Goal: Transaction & Acquisition: Purchase product/service

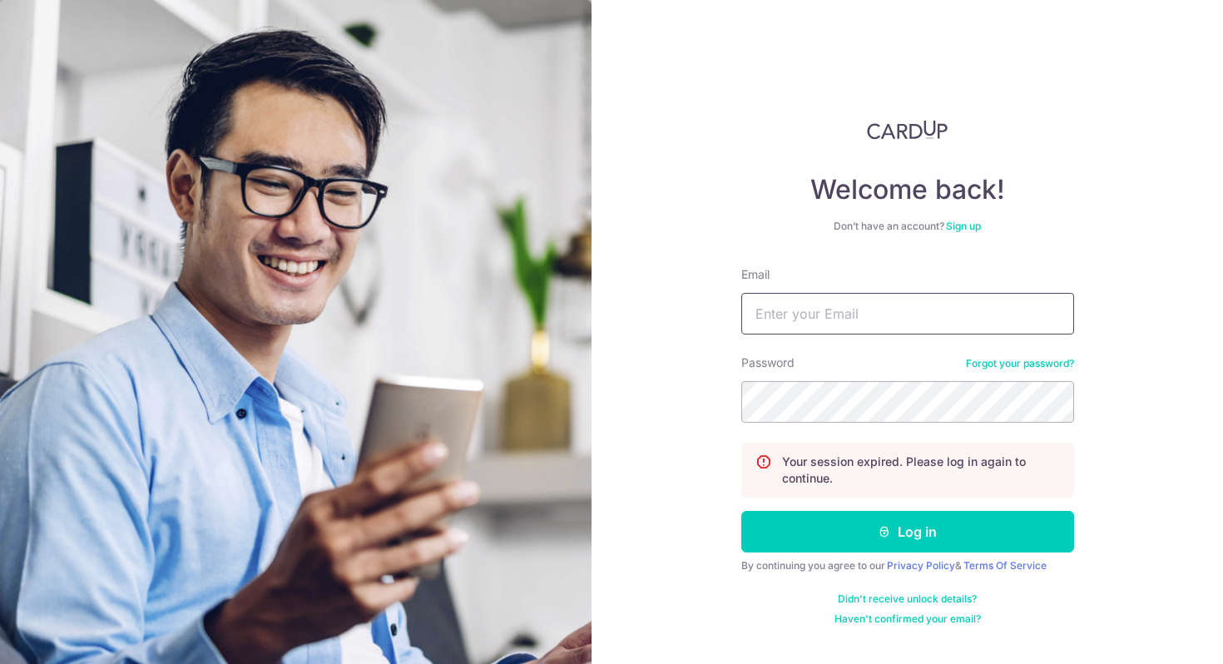
click at [797, 321] on input "Email" at bounding box center [907, 314] width 333 height 42
type input "wongl.q.ng@gmail.com"
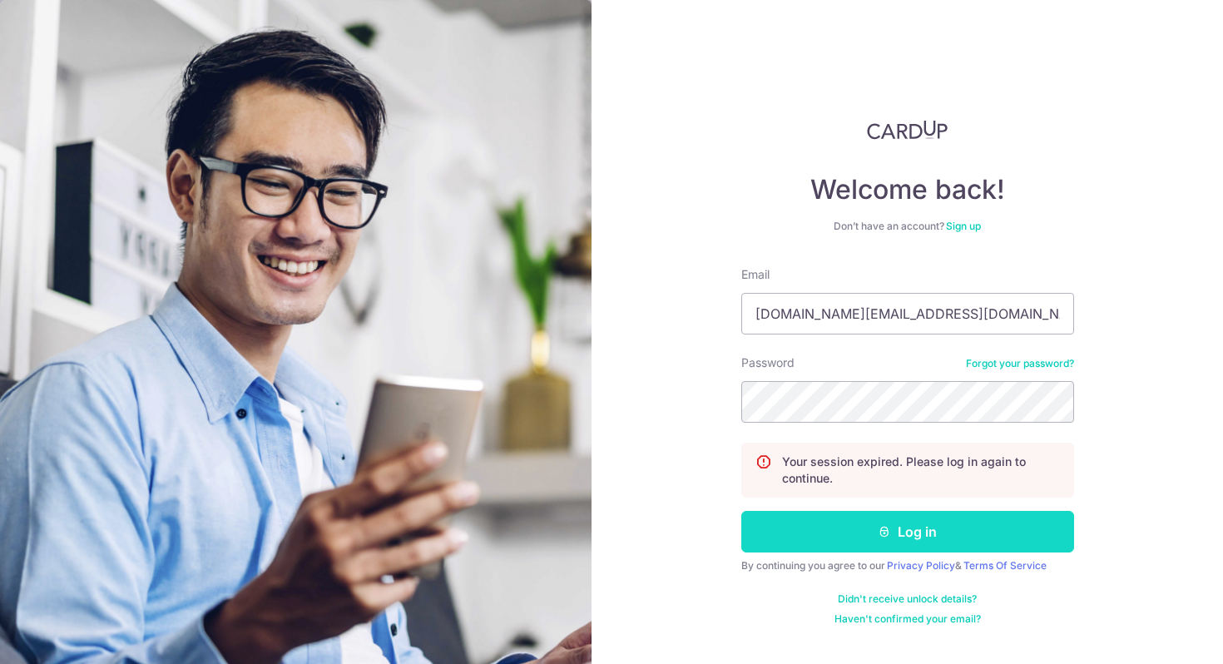
click at [880, 521] on button "Log in" at bounding box center [907, 532] width 333 height 42
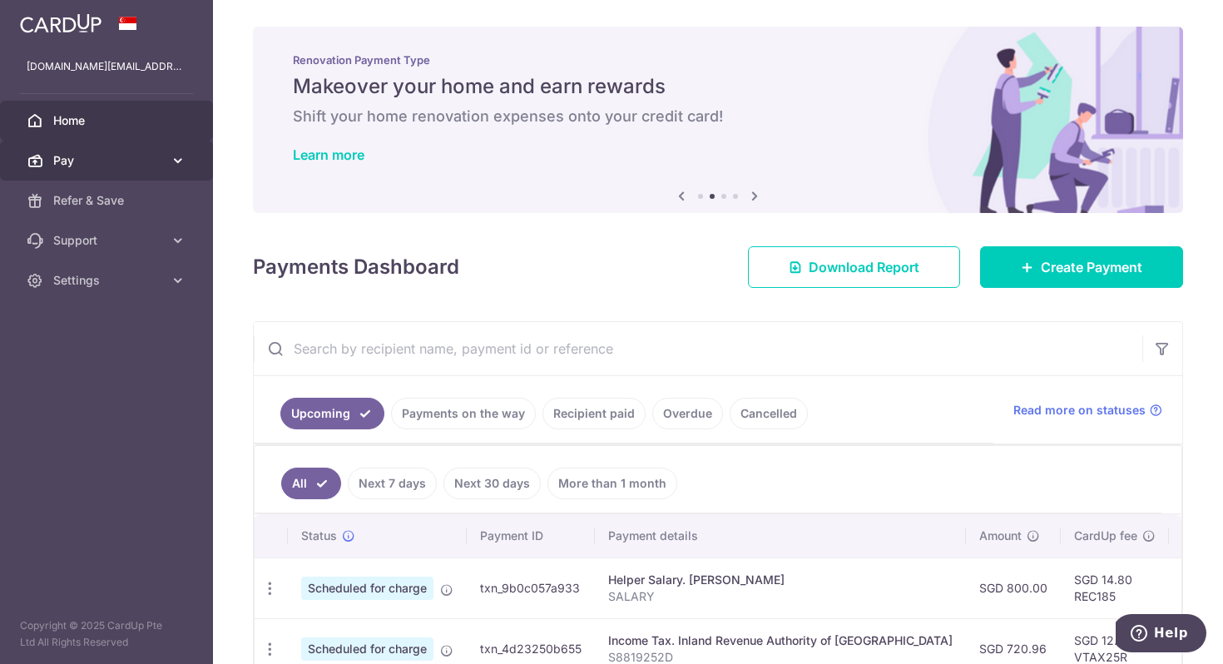
click at [163, 161] on link "Pay" at bounding box center [106, 161] width 213 height 40
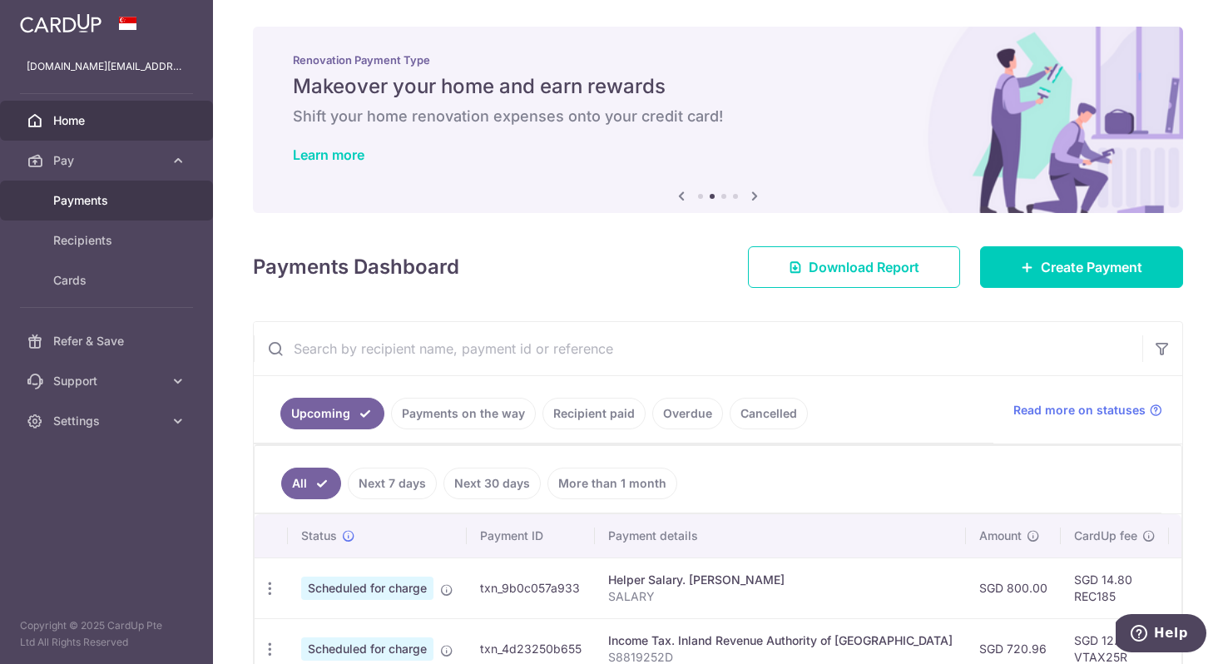
click at [106, 206] on span "Payments" at bounding box center [108, 200] width 110 height 17
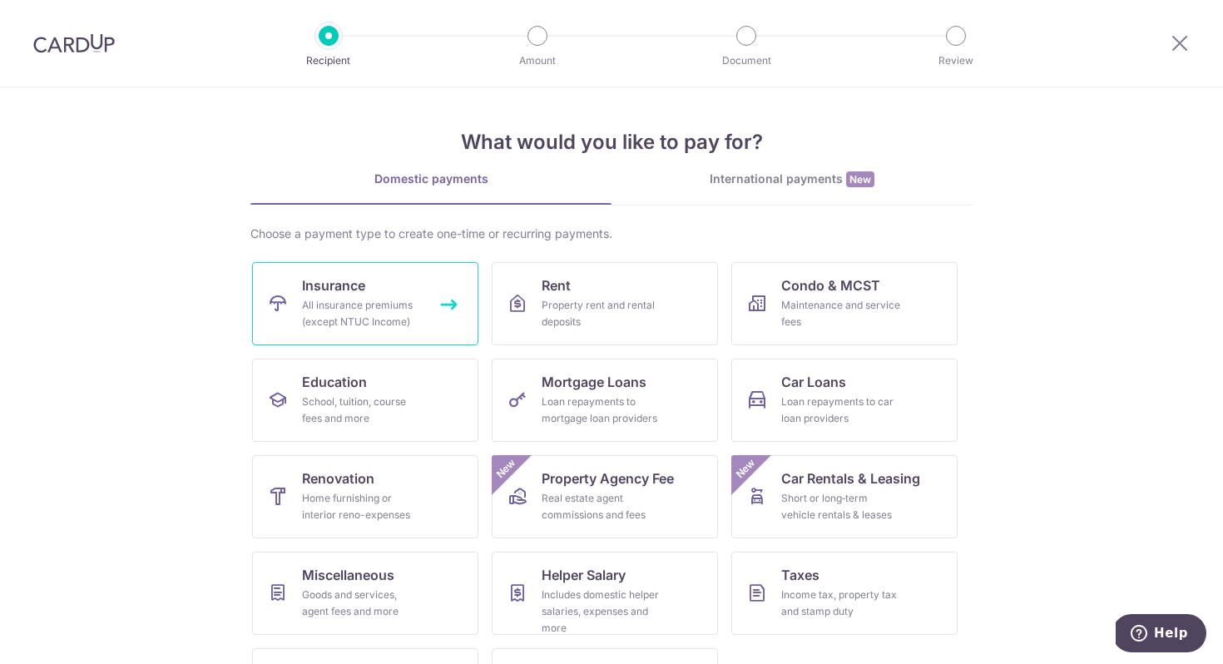
click at [393, 311] on div "All insurance premiums (except NTUC Income)" at bounding box center [362, 313] width 120 height 33
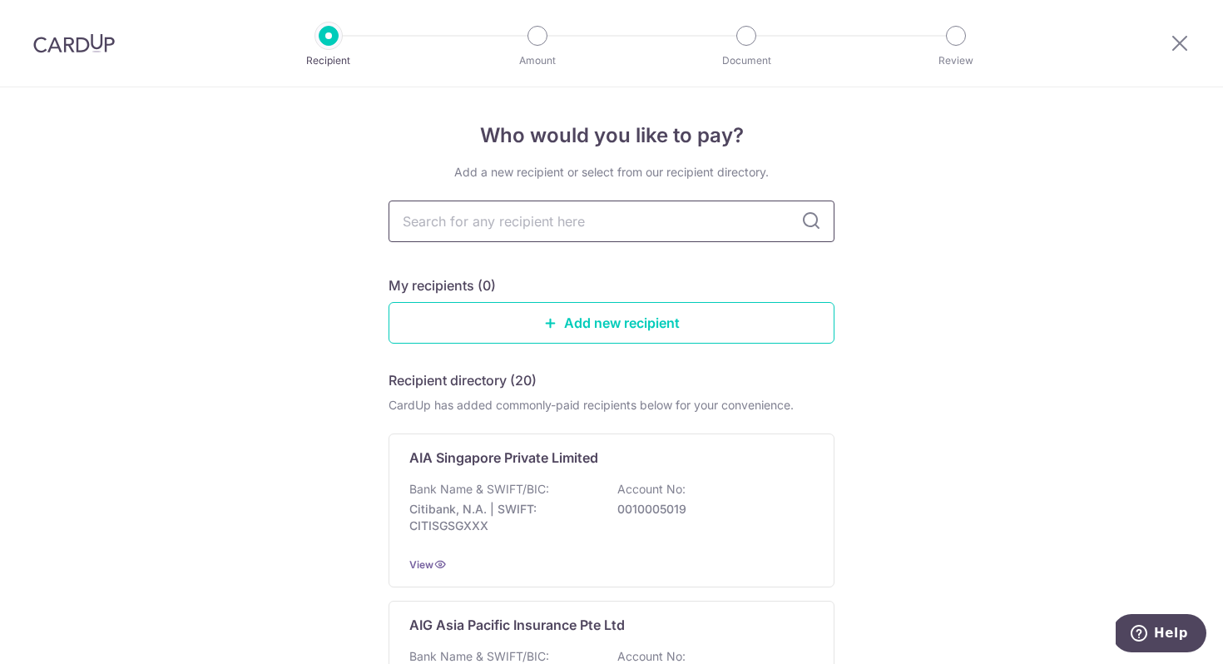
click at [516, 227] on input "text" at bounding box center [611, 221] width 446 height 42
type input "prudential"
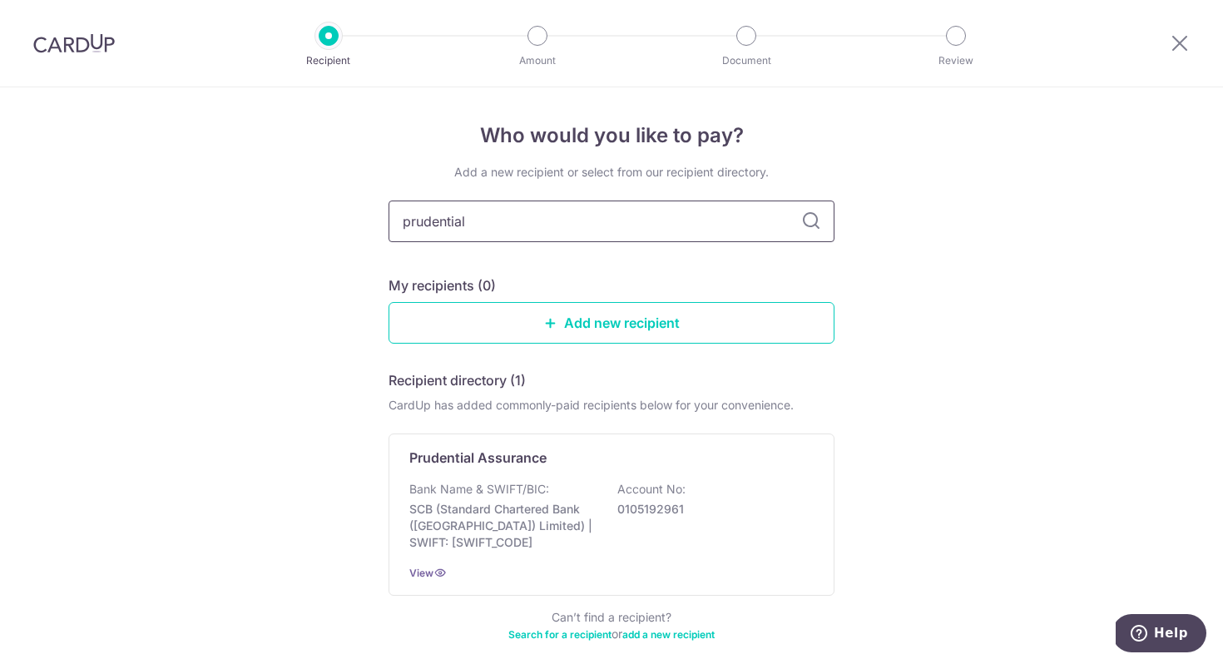
click at [754, 223] on input "prudential" at bounding box center [611, 221] width 446 height 42
type input "prudential"
click at [803, 222] on icon at bounding box center [811, 221] width 20 height 20
click at [749, 222] on input "prudential" at bounding box center [611, 221] width 446 height 42
click at [739, 322] on link "Add new recipient" at bounding box center [611, 323] width 446 height 42
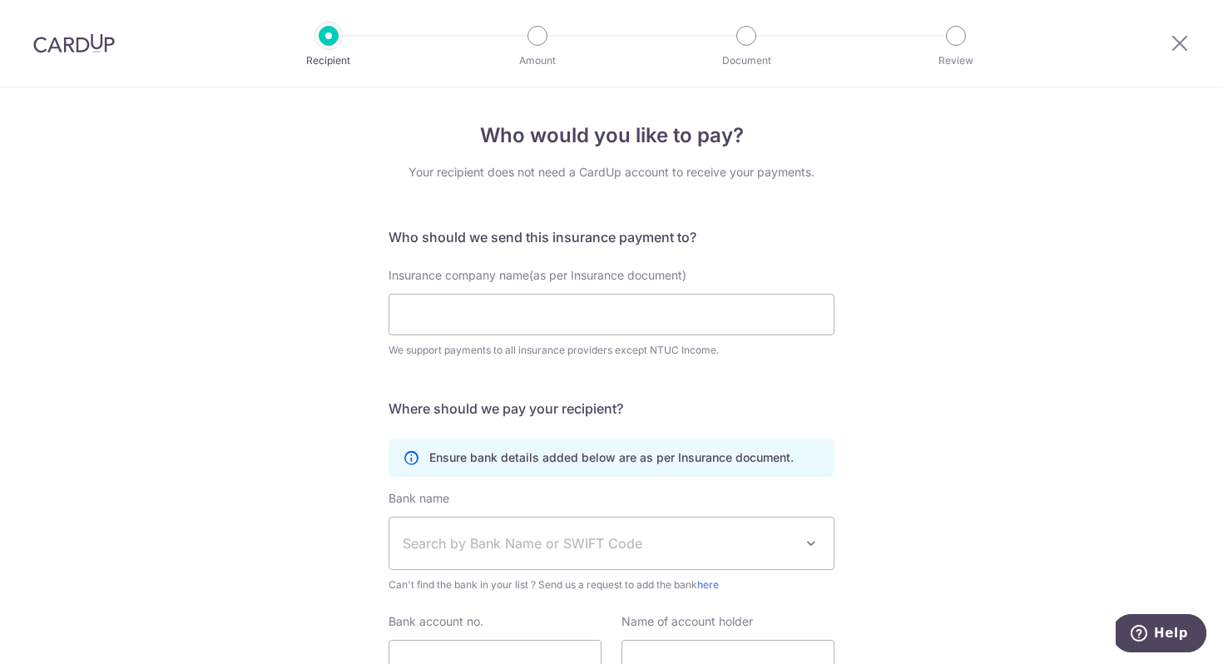
click at [1166, 50] on div at bounding box center [1179, 43] width 87 height 87
click at [1177, 45] on icon at bounding box center [1179, 42] width 20 height 21
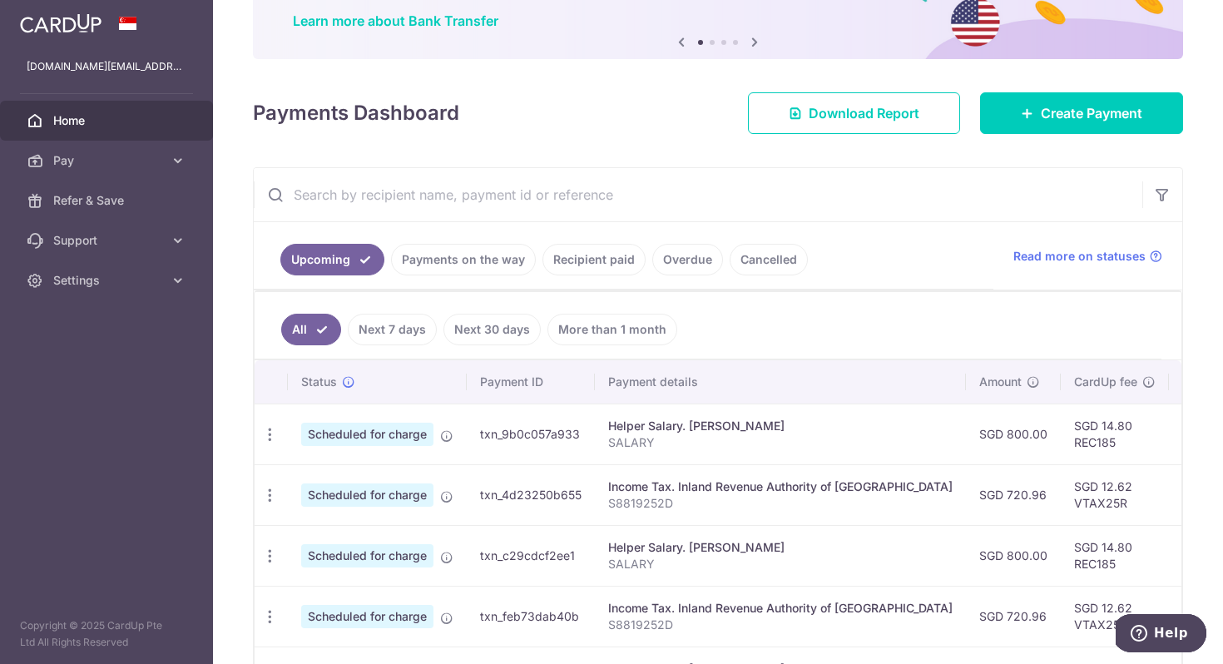
scroll to position [26, 0]
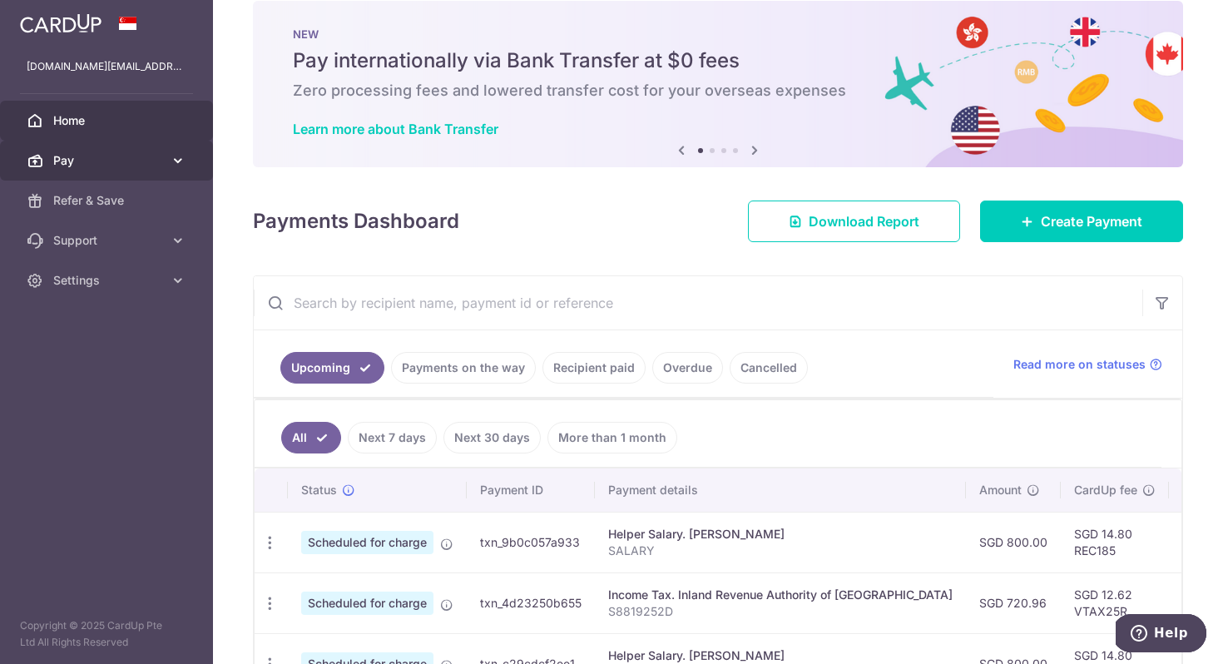
click at [174, 159] on icon at bounding box center [178, 160] width 17 height 17
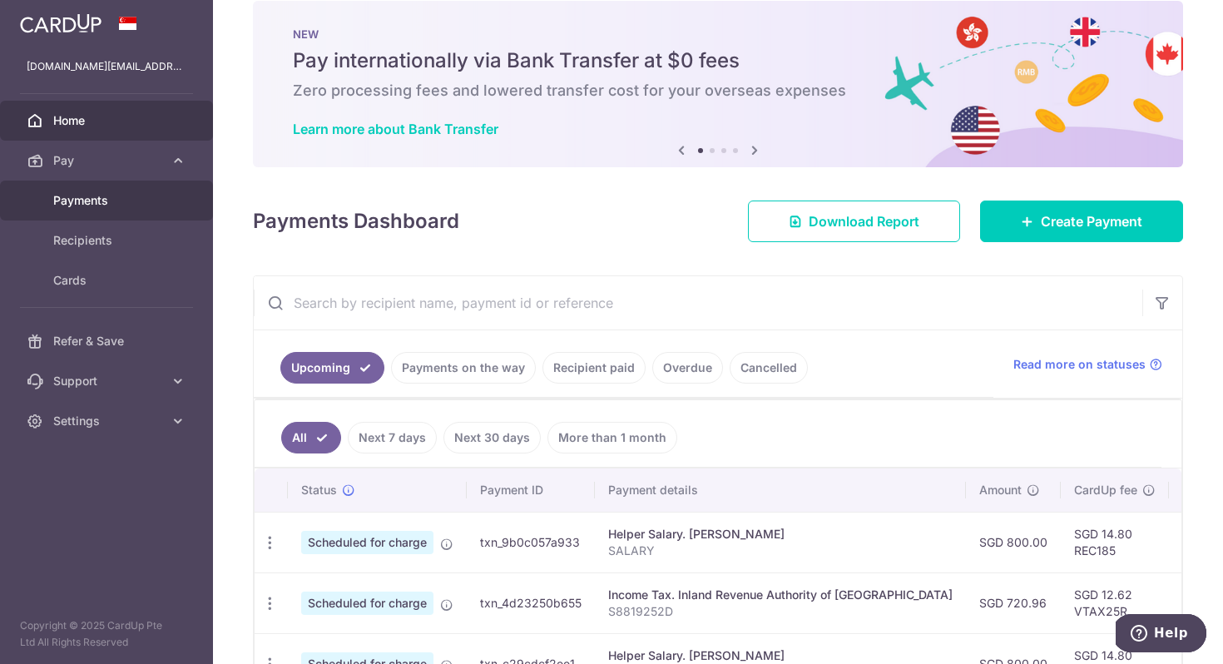
click at [118, 194] on span "Payments" at bounding box center [108, 200] width 110 height 17
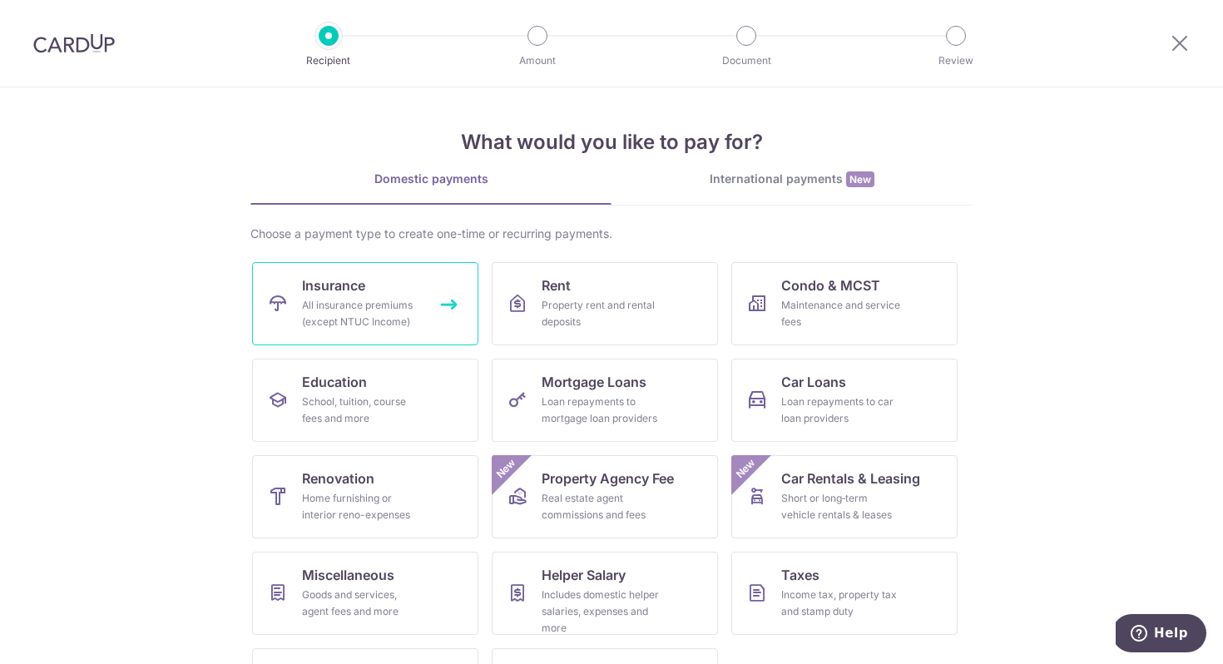
click at [382, 299] on div "All insurance premiums (except NTUC Income)" at bounding box center [362, 313] width 120 height 33
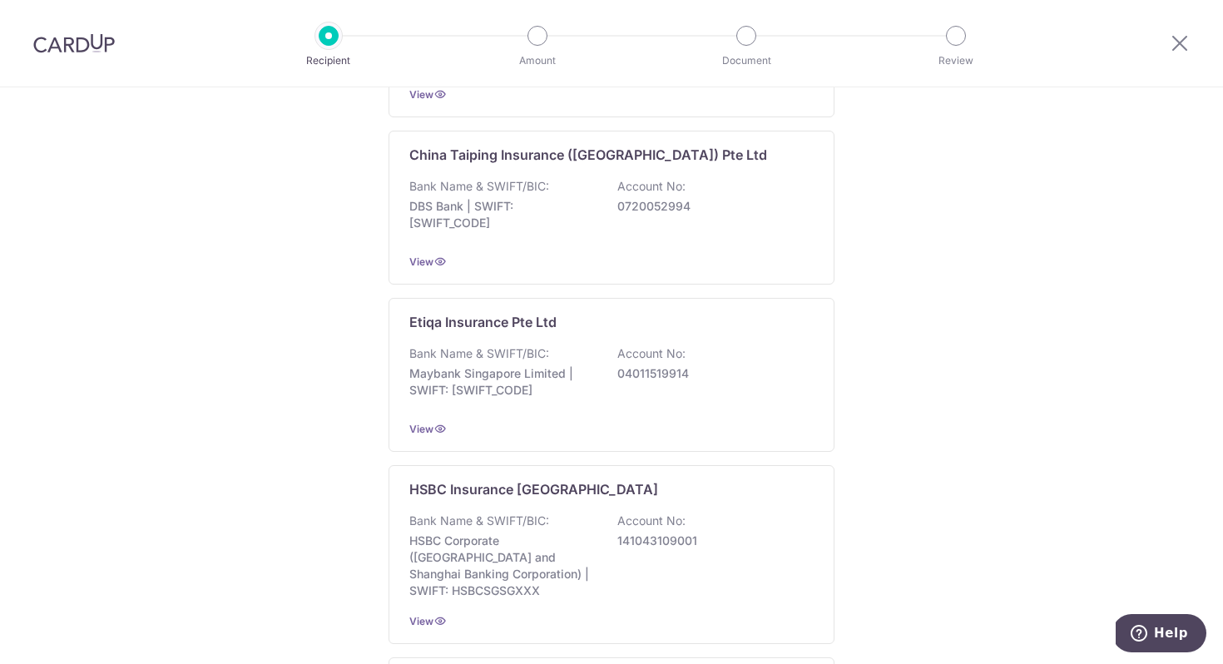
scroll to position [1608, 0]
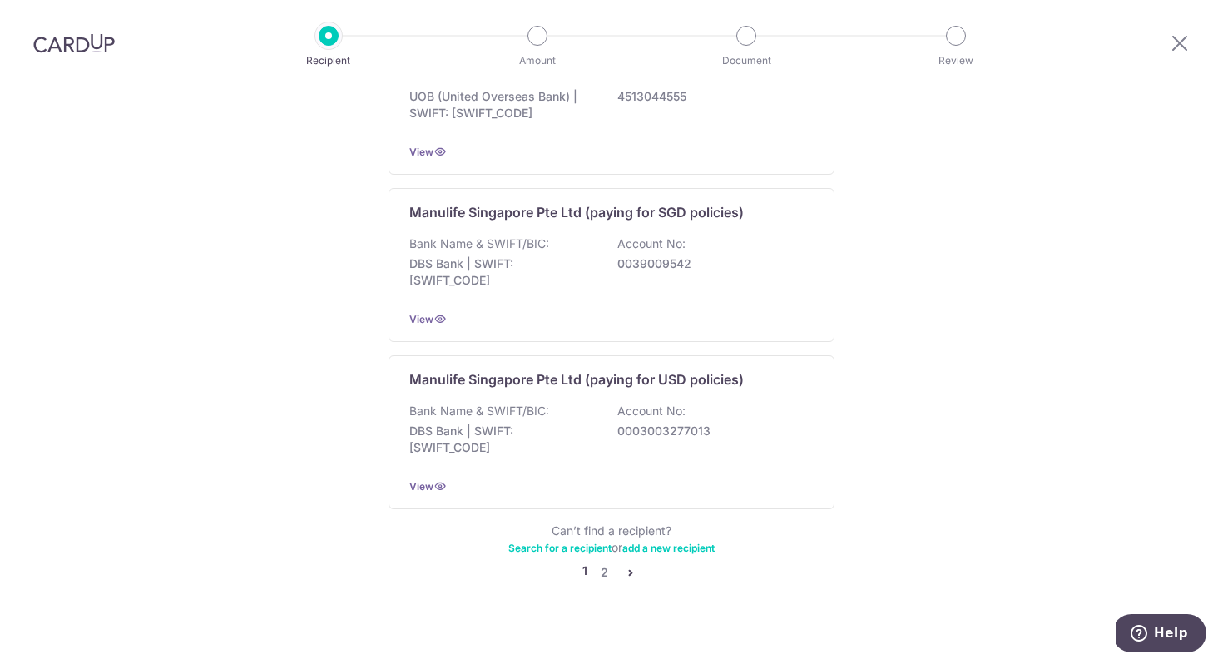
click at [628, 566] on icon "pager" at bounding box center [630, 572] width 13 height 13
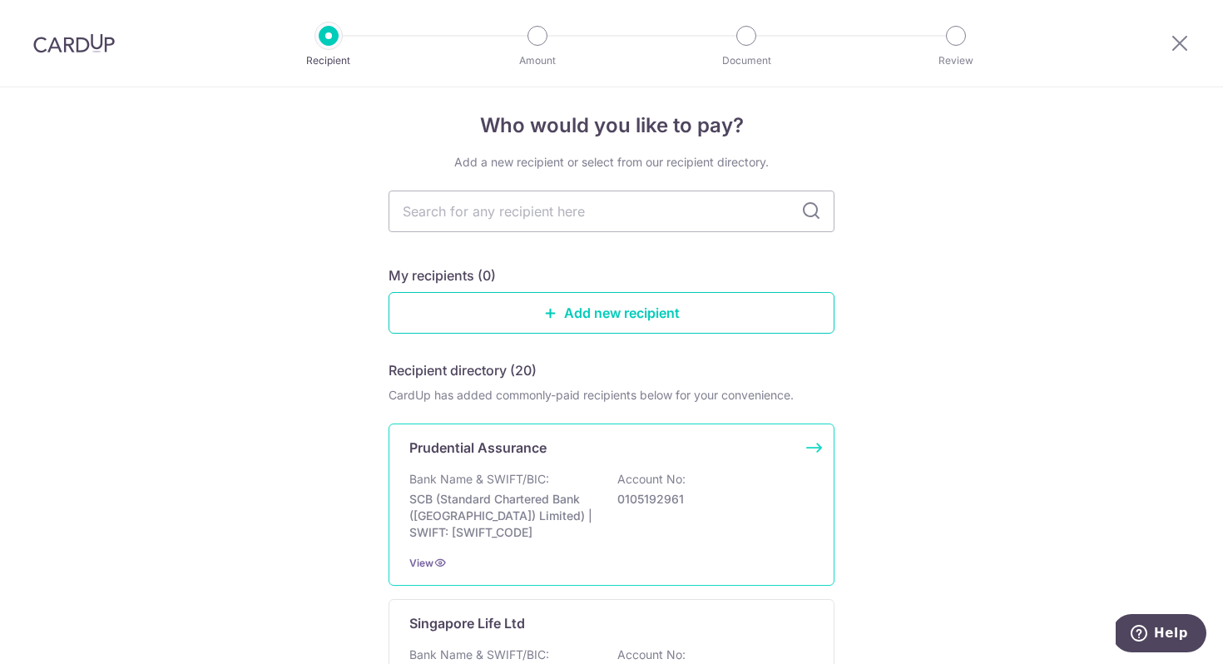
scroll to position [8, 0]
click at [797, 452] on div "Prudential Assurance" at bounding box center [611, 449] width 404 height 20
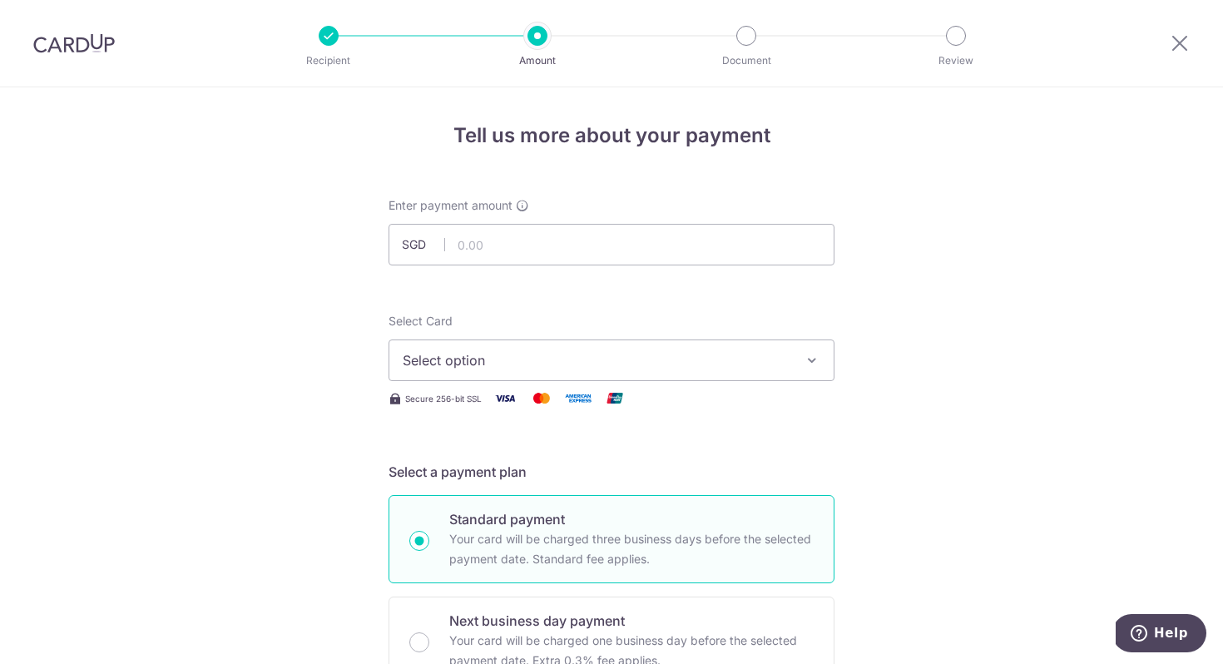
scroll to position [62, 0]
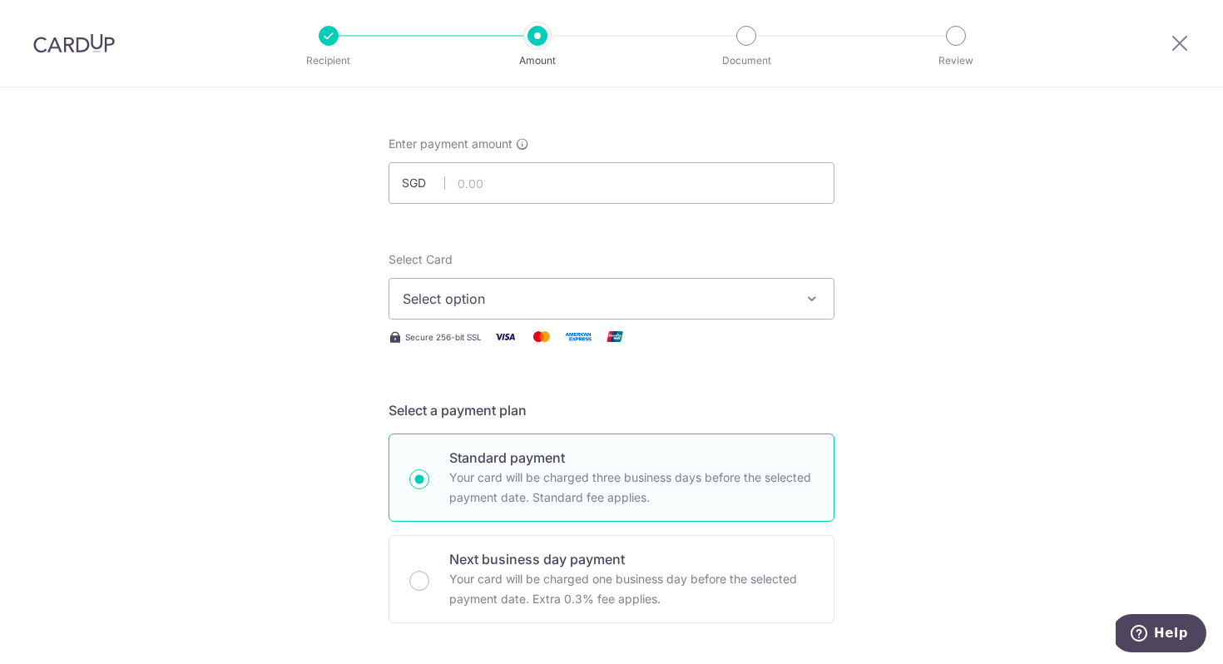
click at [793, 287] on button "Select option" at bounding box center [611, 299] width 446 height 42
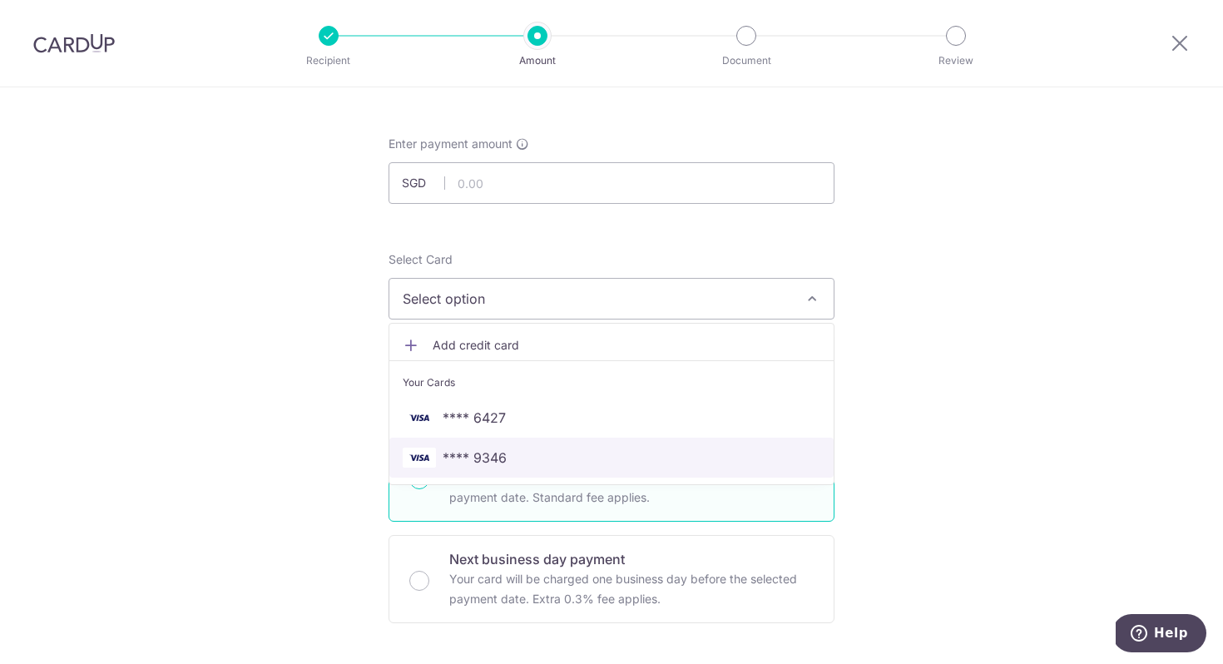
click at [667, 451] on span "**** 9346" at bounding box center [612, 457] width 418 height 20
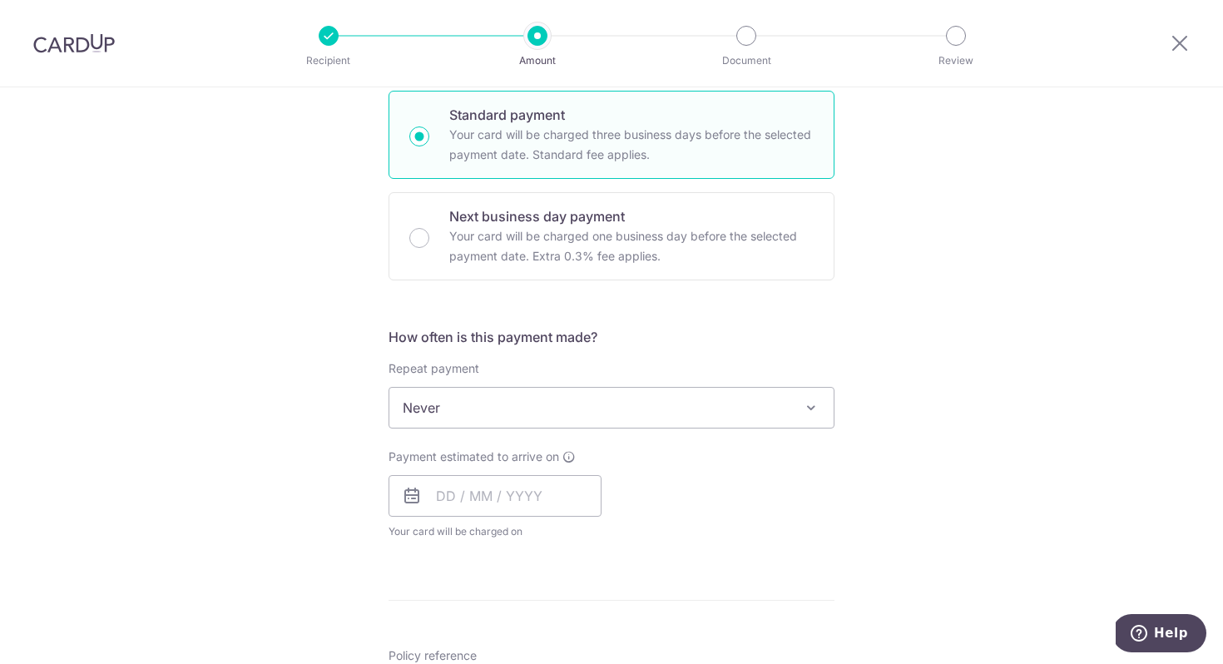
scroll to position [424, 0]
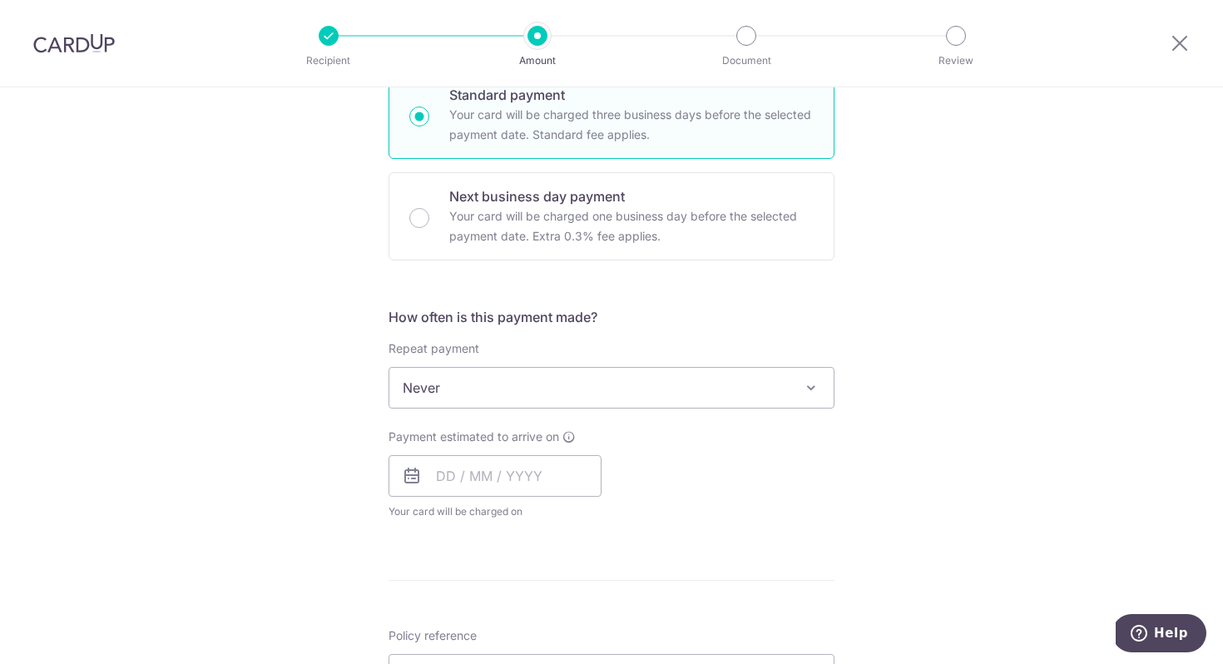
click at [780, 397] on span "Never" at bounding box center [611, 388] width 444 height 40
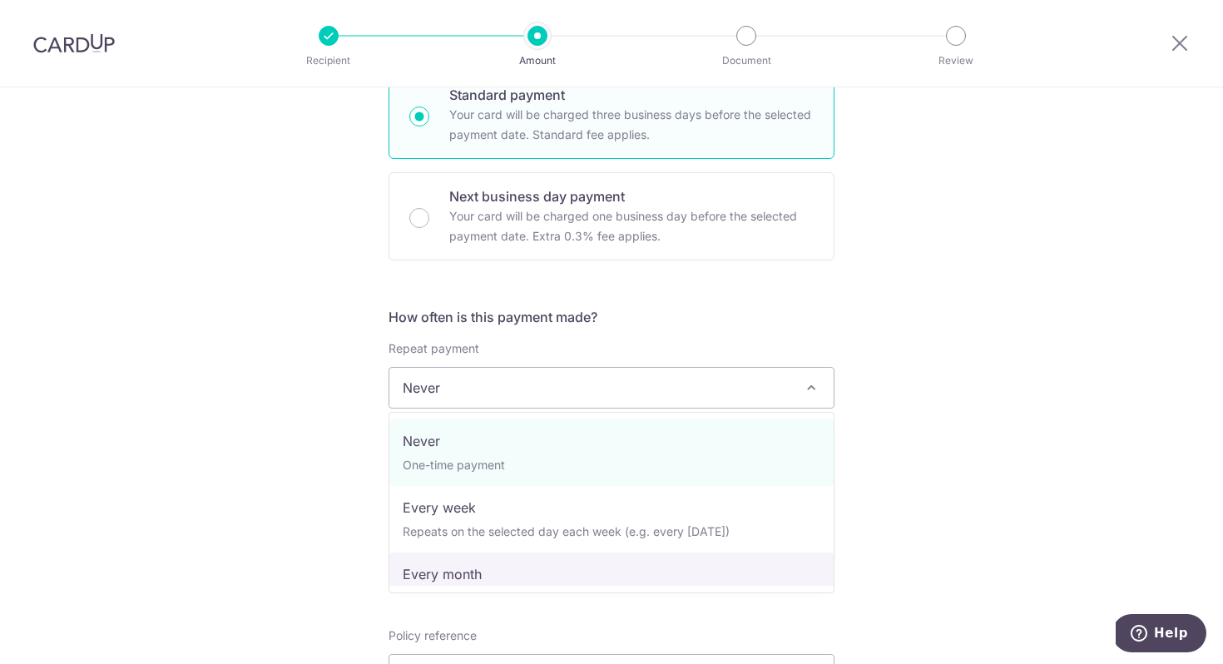
select select "3"
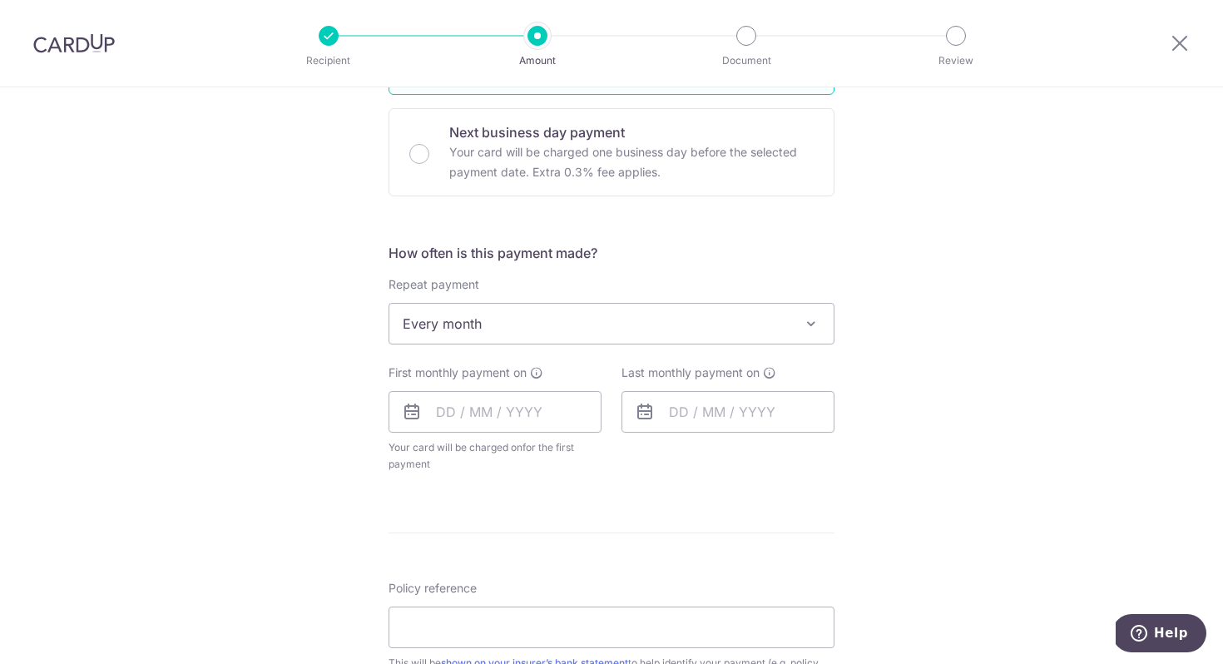
scroll to position [452, 0]
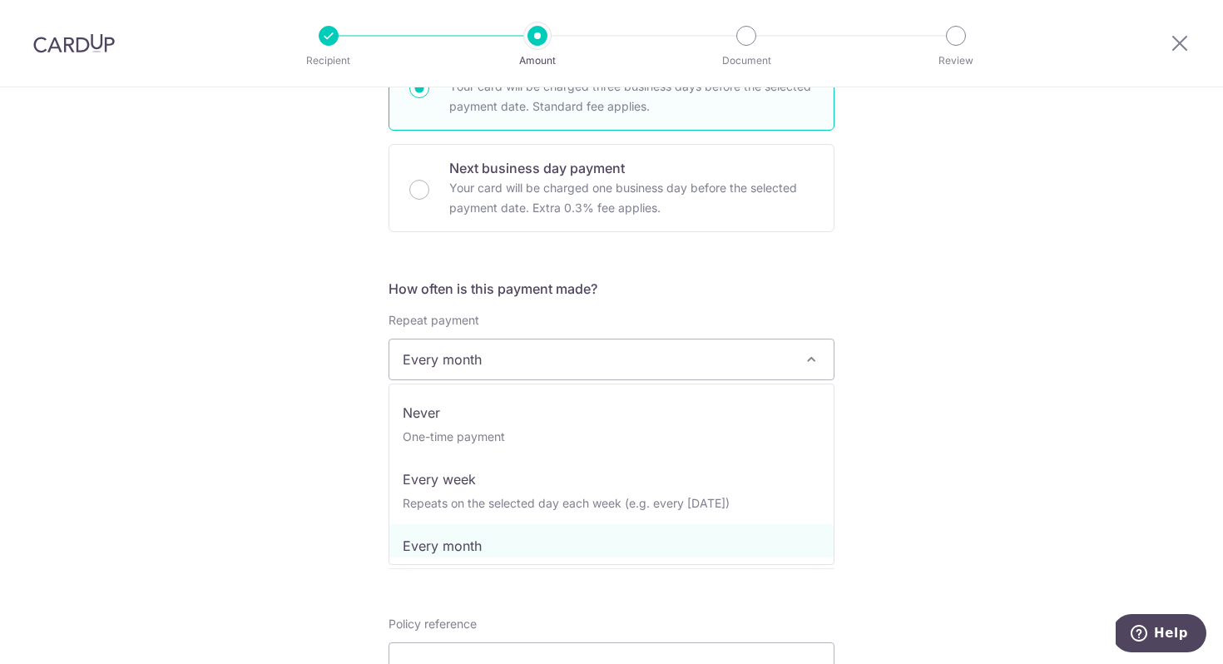
click at [787, 363] on span "Every month" at bounding box center [611, 359] width 444 height 40
click at [898, 298] on div "Tell us more about your payment Enter payment amount SGD Select Card **** 9346 …" at bounding box center [611, 395] width 1223 height 1521
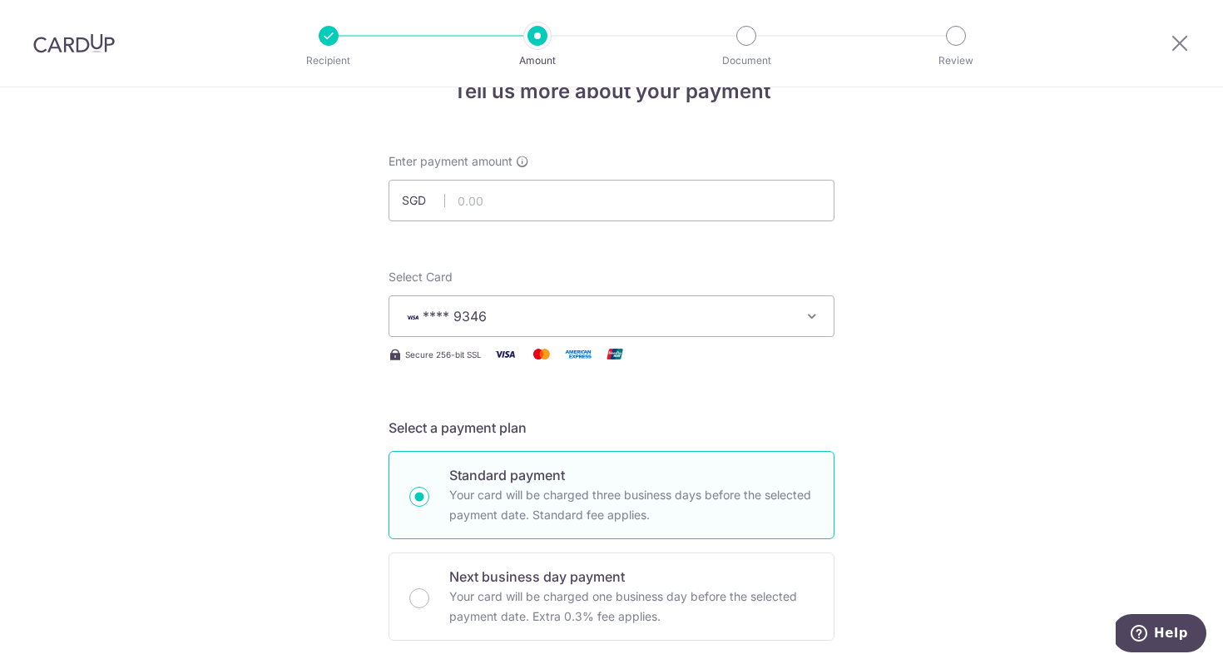
scroll to position [0, 0]
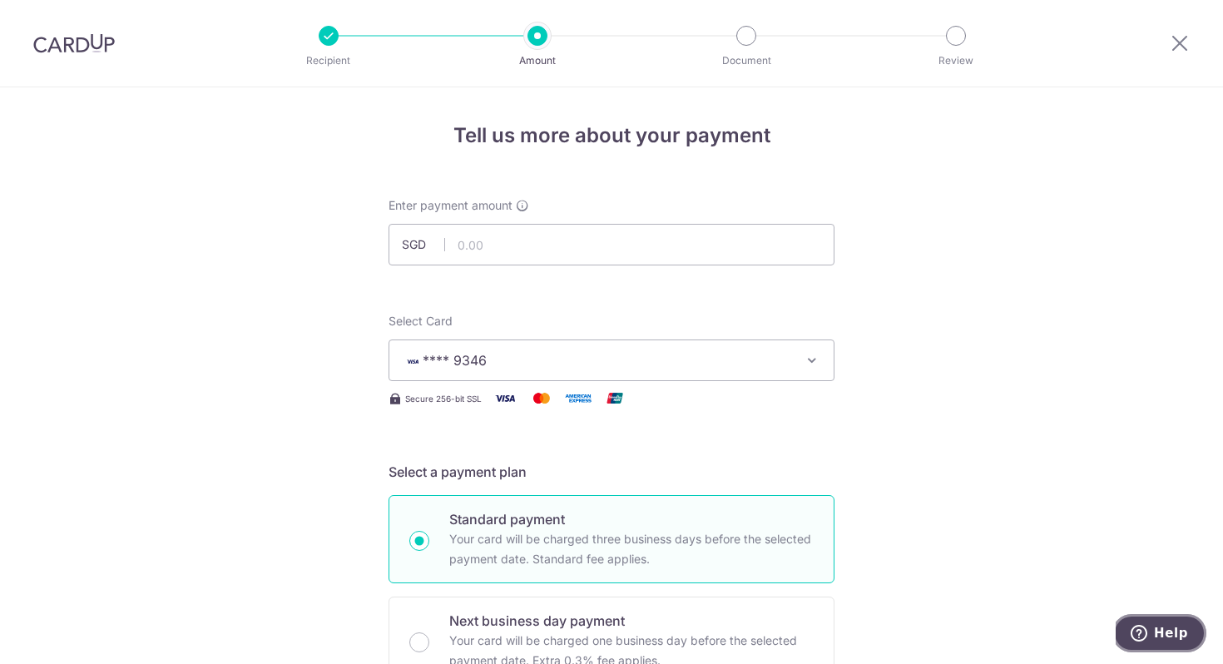
click at [1164, 639] on span "Help" at bounding box center [1171, 632] width 34 height 15
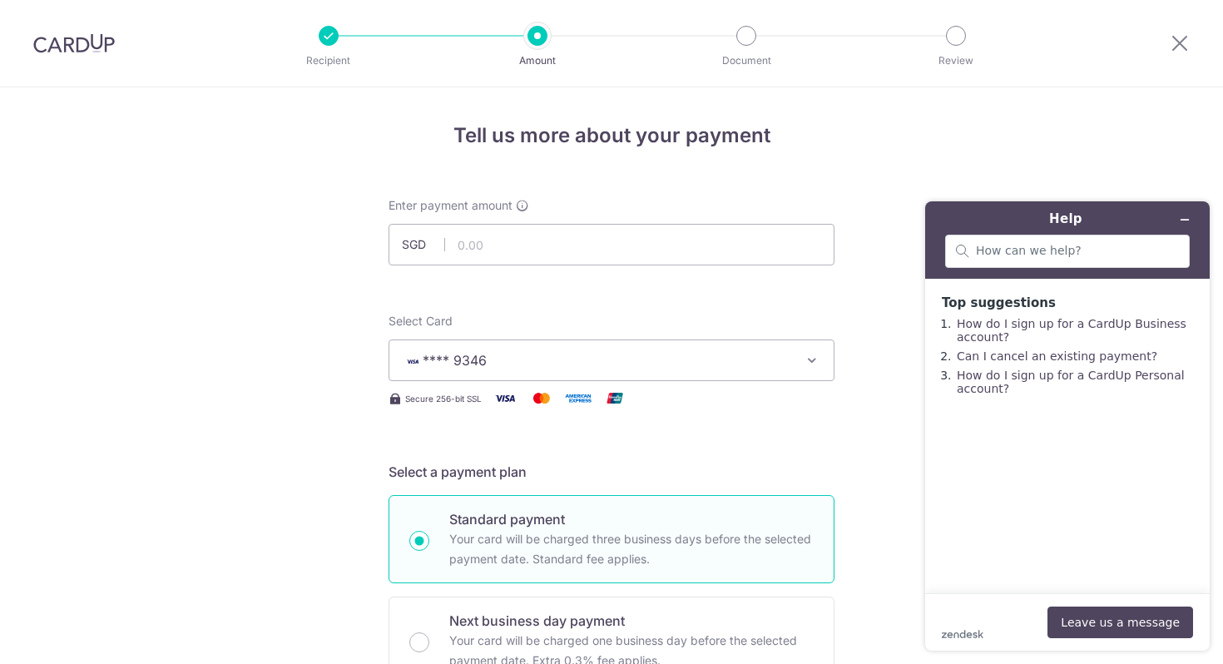
click at [1183, 48] on icon at bounding box center [1179, 42] width 20 height 21
